Goal: Find specific page/section: Find specific page/section

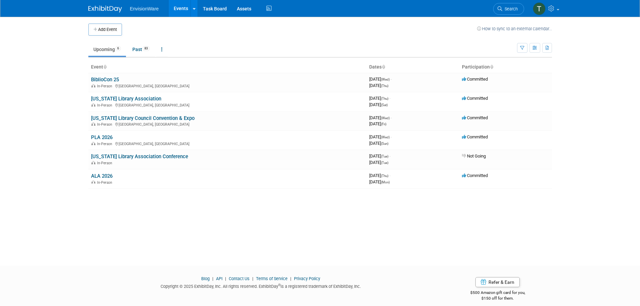
drag, startPoint x: 113, startPoint y: 78, endPoint x: 117, endPoint y: 78, distance: 3.7
click at [113, 78] on link "BiblioCon 25" at bounding box center [105, 80] width 28 height 6
click at [96, 77] on link "BiblioCon 25" at bounding box center [105, 80] width 28 height 6
